Goal: Information Seeking & Learning: Understand process/instructions

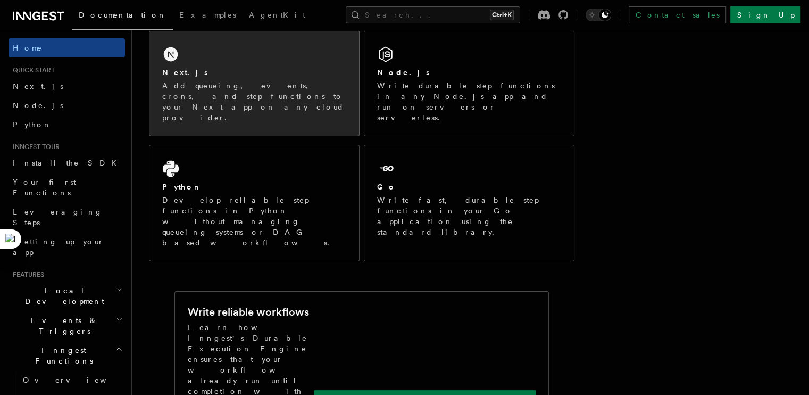
scroll to position [192, 0]
click at [313, 77] on div "Next.js" at bounding box center [254, 72] width 184 height 11
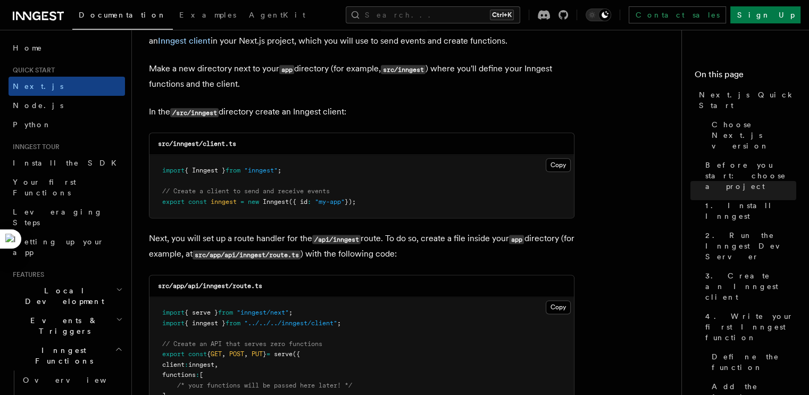
scroll to position [1305, 0]
drag, startPoint x: 156, startPoint y: 148, endPoint x: 254, endPoint y: 157, distance: 98.3
click at [254, 157] on div "src/inngest/client.ts Copy Copied import { Inngest } from "inngest" ; // Create…" at bounding box center [362, 175] width 426 height 86
click at [400, 111] on p "In the /src/inngest directory create an Inngest client:" at bounding box center [362, 111] width 426 height 15
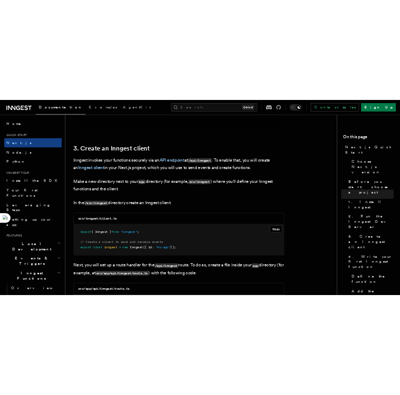
scroll to position [1201, 0]
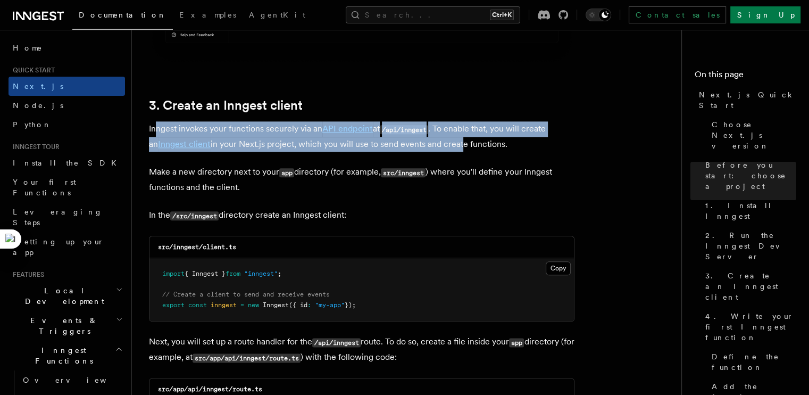
drag, startPoint x: 156, startPoint y: 128, endPoint x: 451, endPoint y: 146, distance: 295.3
click at [451, 146] on p "Inngest invokes your functions securely via an API endpoint at /api/inngest . T…" at bounding box center [362, 136] width 426 height 30
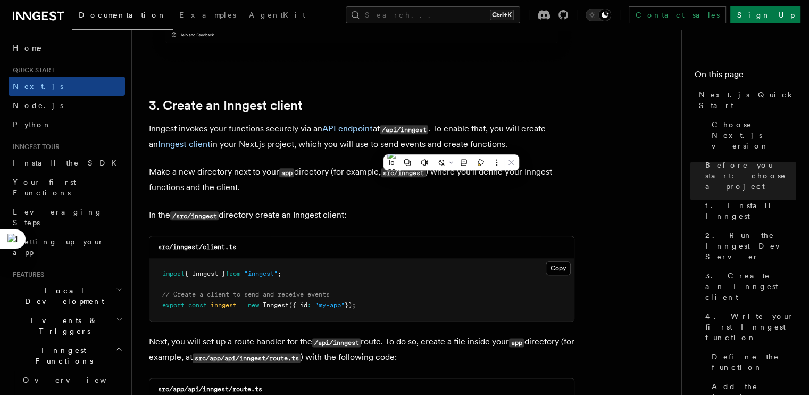
click at [395, 238] on div "src/inngest/client.ts" at bounding box center [362, 247] width 425 height 22
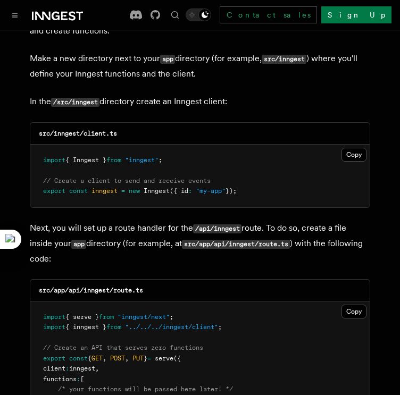
scroll to position [1332, 0]
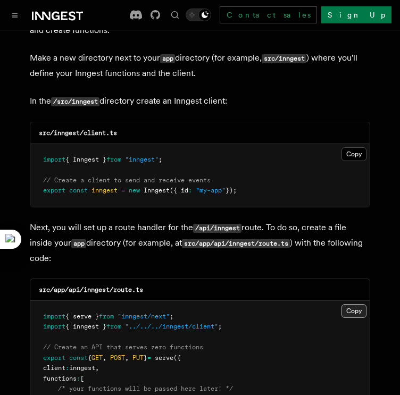
click at [352, 304] on button "Copy Copied" at bounding box center [354, 311] width 25 height 14
click at [347, 304] on button "Copy Copied" at bounding box center [354, 311] width 25 height 14
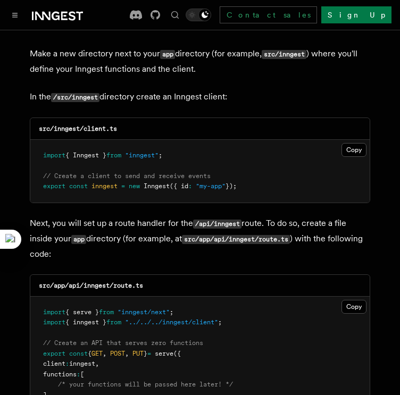
scroll to position [1337, 0]
click at [345, 143] on button "Copy Copied" at bounding box center [354, 150] width 25 height 14
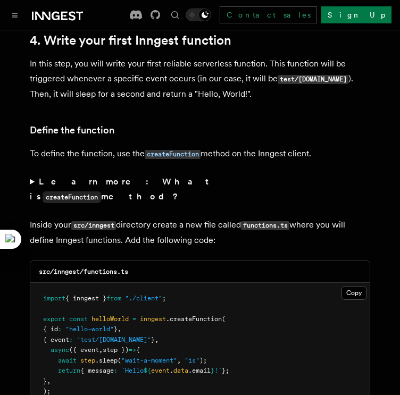
scroll to position [1790, 0]
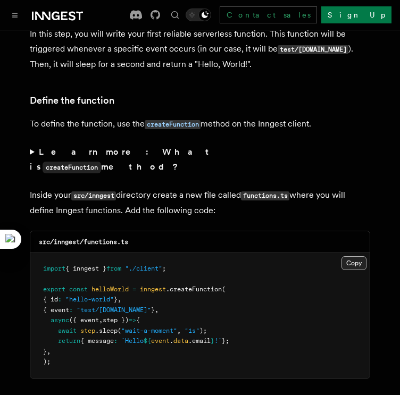
click at [347, 256] on button "Copy Copied" at bounding box center [354, 263] width 25 height 14
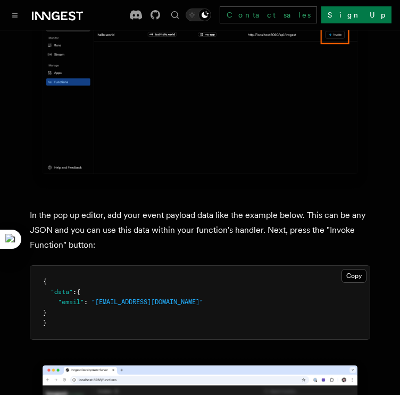
scroll to position [3003, 0]
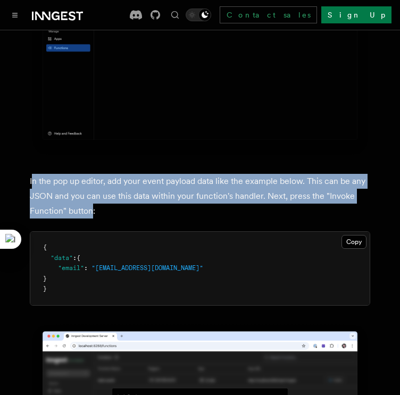
drag, startPoint x: 32, startPoint y: 143, endPoint x: 96, endPoint y: 171, distance: 69.5
click at [96, 174] on p "In the pop up editor, add your event payload data like the example below. This …" at bounding box center [200, 196] width 341 height 45
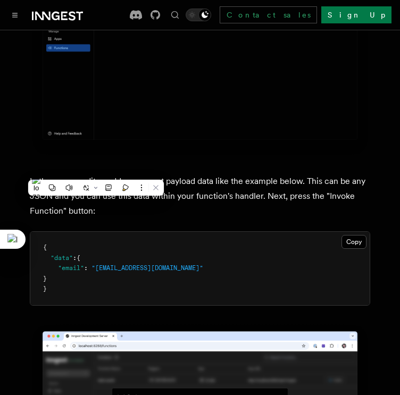
click at [157, 264] on span ""test@example.com"" at bounding box center [148, 267] width 112 height 7
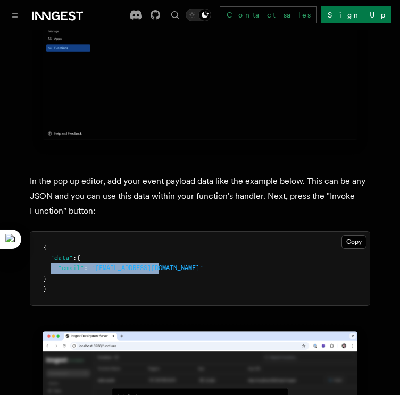
drag, startPoint x: 165, startPoint y: 227, endPoint x: 51, endPoint y: 226, distance: 113.9
click at [51, 232] on pre "{ "data" : { "email" : "test@example.com" } }" at bounding box center [199, 268] width 339 height 73
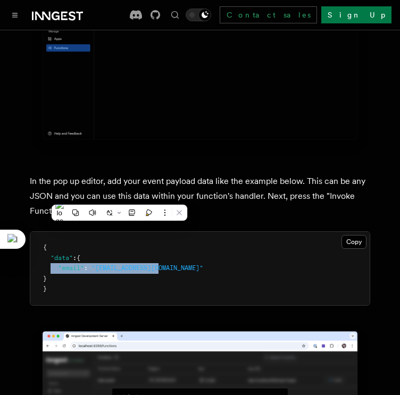
copy span ""email" : "test@example.com""
